Goal: Information Seeking & Learning: Learn about a topic

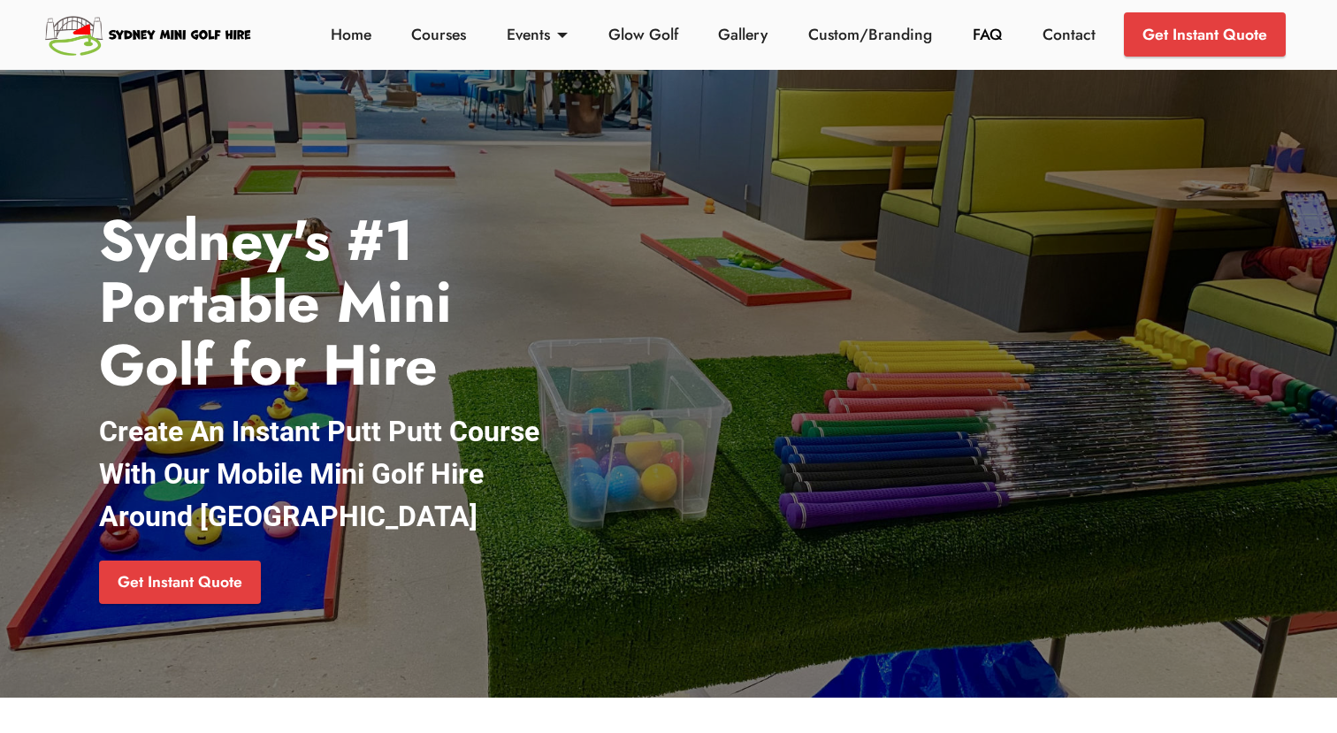
click at [976, 41] on link "FAQ" at bounding box center [987, 34] width 39 height 23
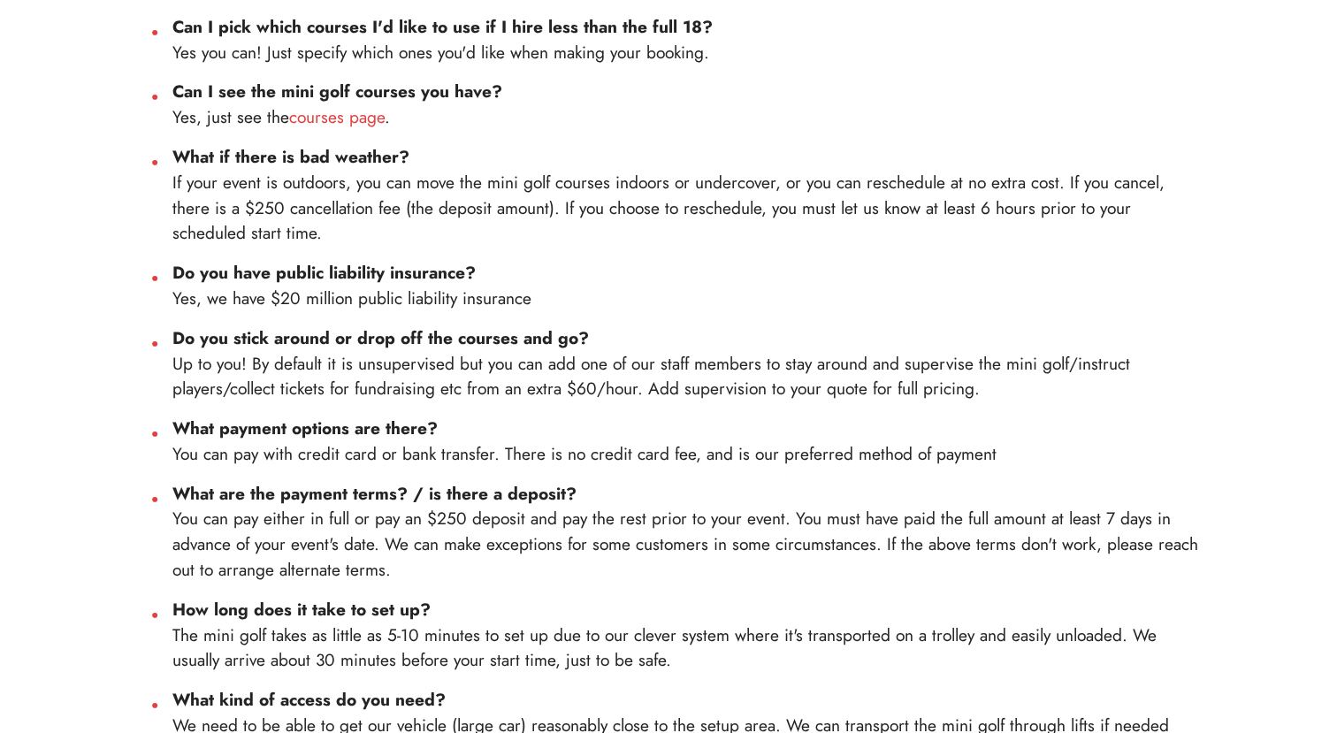
scroll to position [984, 0]
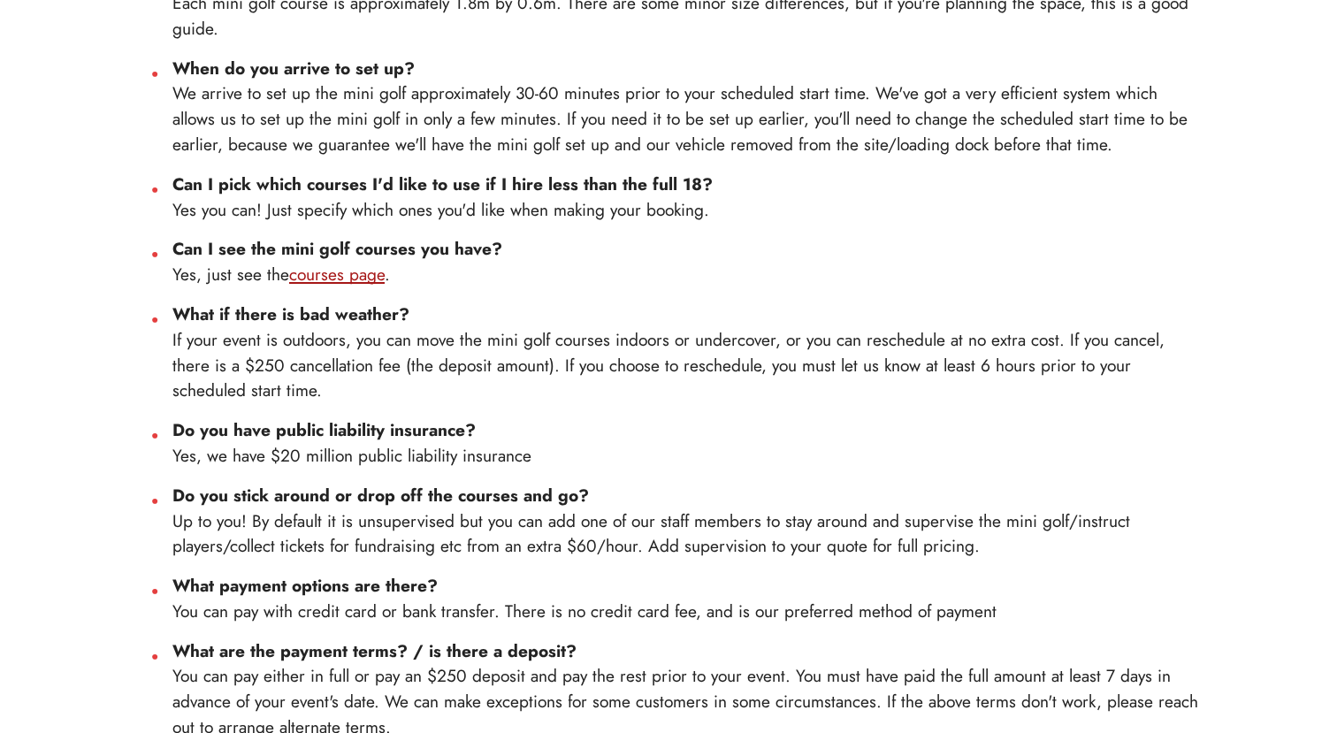
click at [359, 269] on link "courses page" at bounding box center [336, 274] width 95 height 25
